Goal: Information Seeking & Learning: Learn about a topic

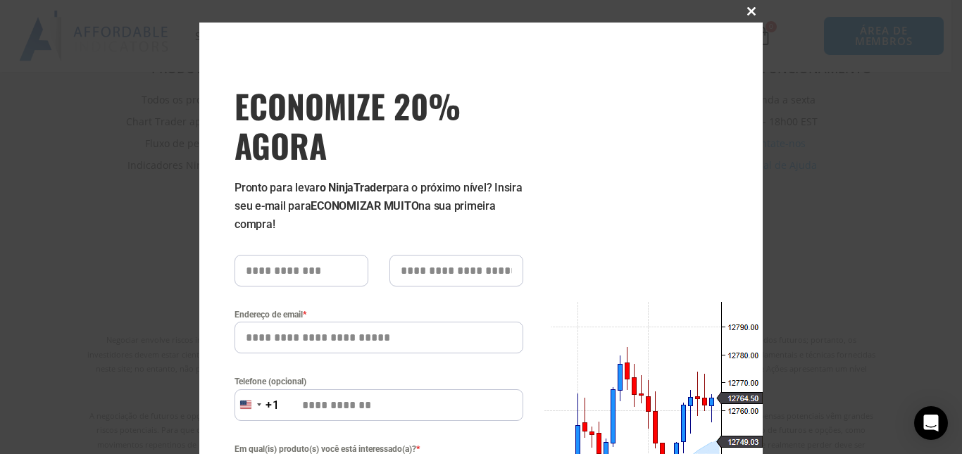
click at [753, 8] on span "ECONOMIZE 20% AGORA pop-up" at bounding box center [751, 11] width 23 height 8
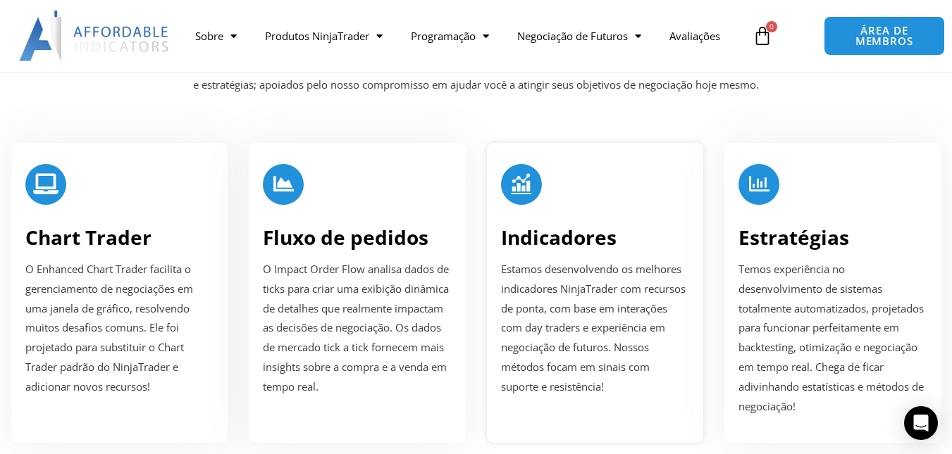
scroll to position [1871, 0]
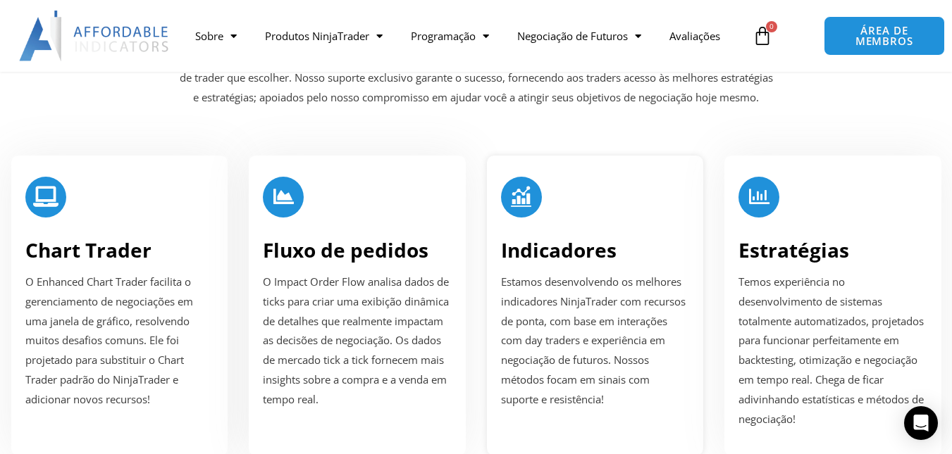
click at [574, 175] on div "Indicadores Estamos desenvolvendo os melhores indicadores NinjaTrader com recur…" at bounding box center [595, 306] width 217 height 301
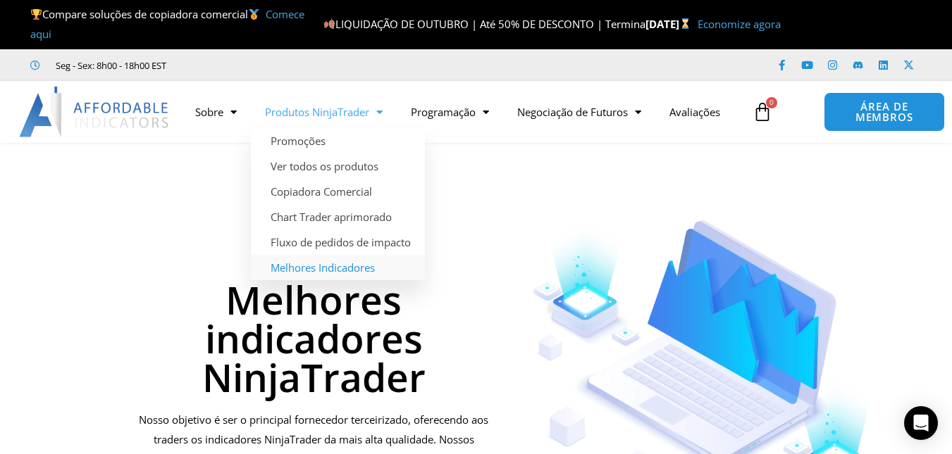
click at [368, 268] on font "Melhores Indicadores" at bounding box center [323, 268] width 104 height 14
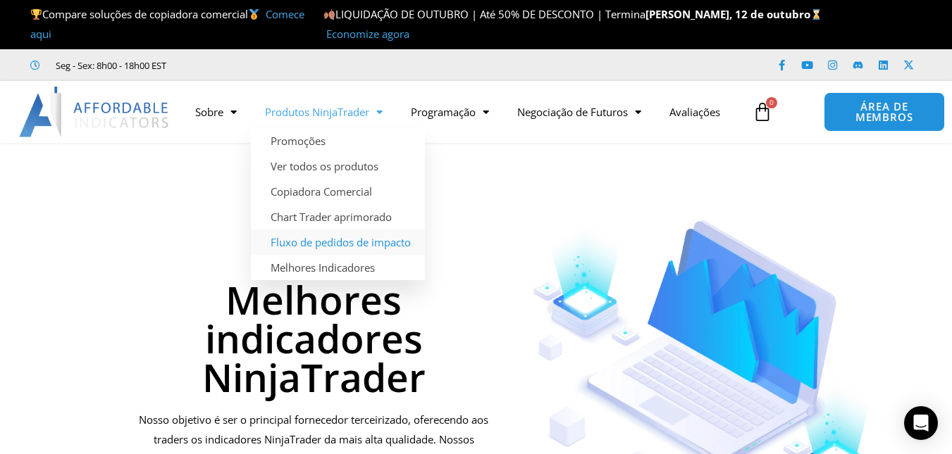
click at [363, 244] on font "Fluxo de pedidos de impacto" at bounding box center [341, 242] width 140 height 14
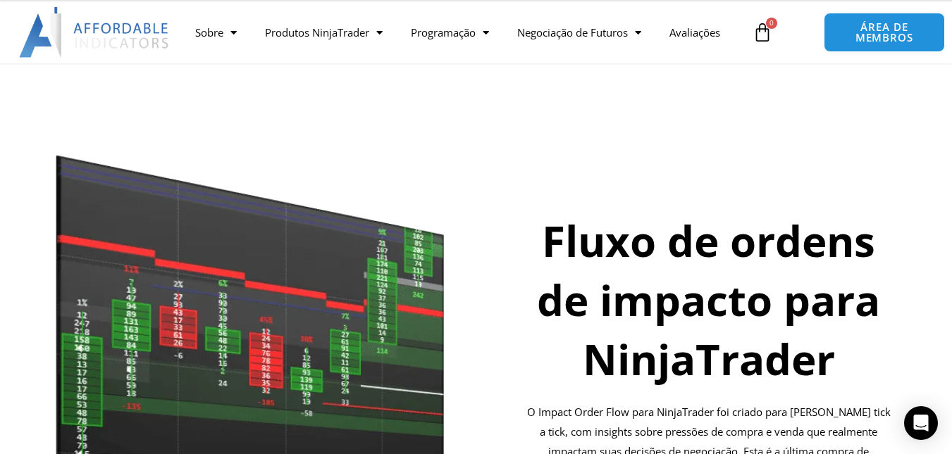
scroll to position [58, 0]
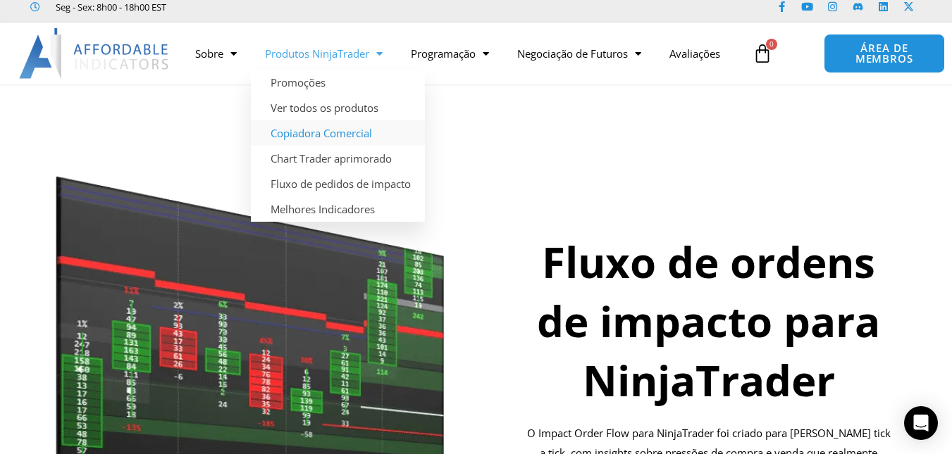
click at [359, 136] on font "Copiadora Comercial" at bounding box center [321, 133] width 101 height 14
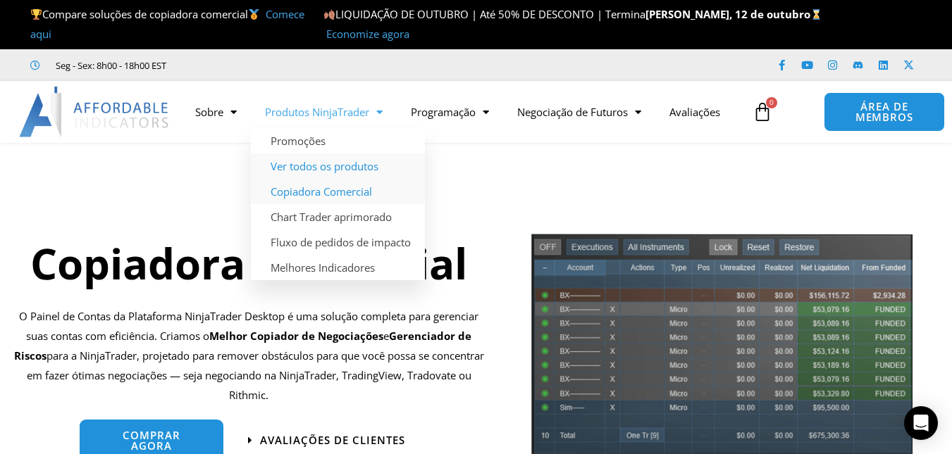
click at [360, 166] on font "Ver todos os produtos" at bounding box center [325, 166] width 108 height 14
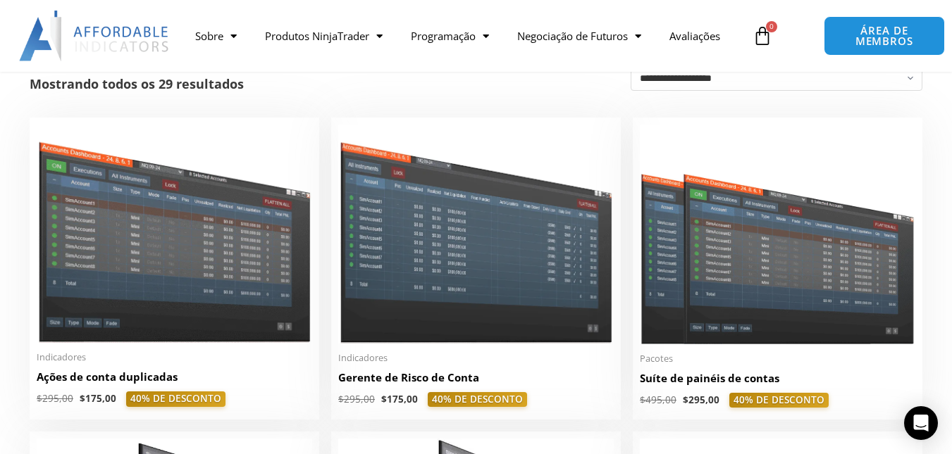
scroll to position [229, 0]
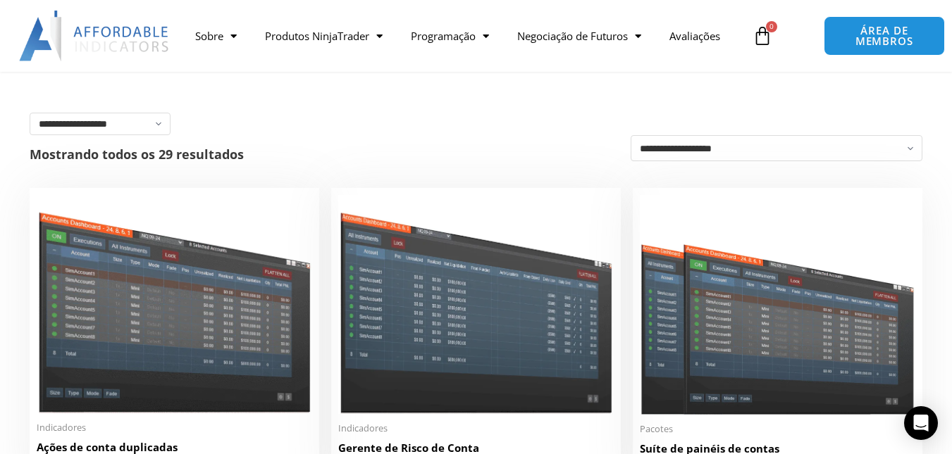
click at [918, 149] on select "**********" at bounding box center [777, 148] width 292 height 26
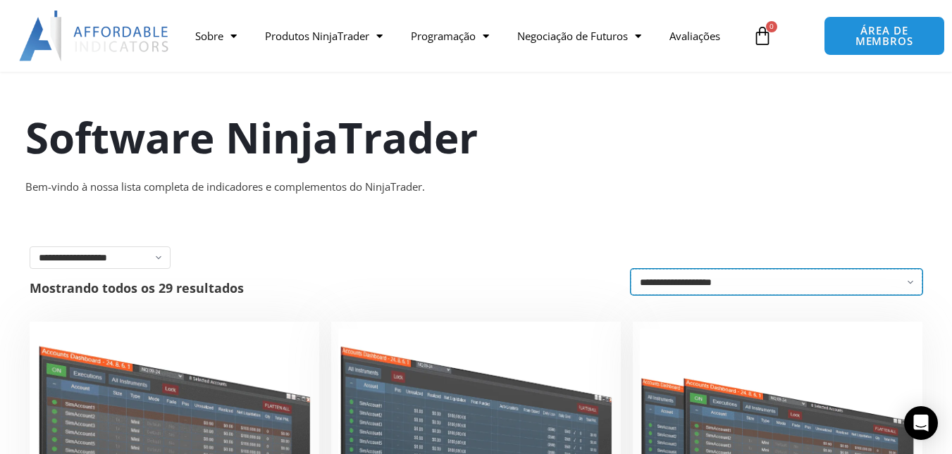
scroll to position [352, 0]
